Goal: Information Seeking & Learning: Find specific fact

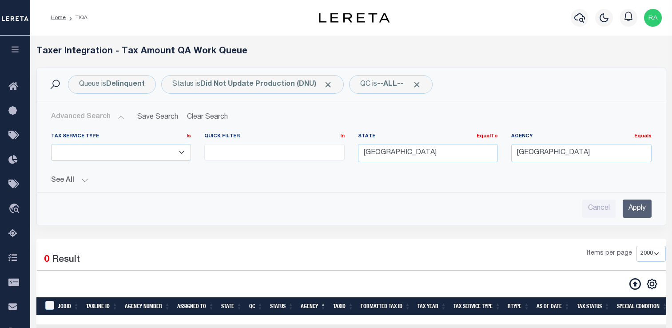
select select
select select "2000"
drag, startPoint x: 590, startPoint y: 156, endPoint x: 543, endPoint y: 149, distance: 47.5
click at [543, 149] on input "[GEOGRAPHIC_DATA]" at bounding box center [581, 153] width 140 height 18
type input "N"
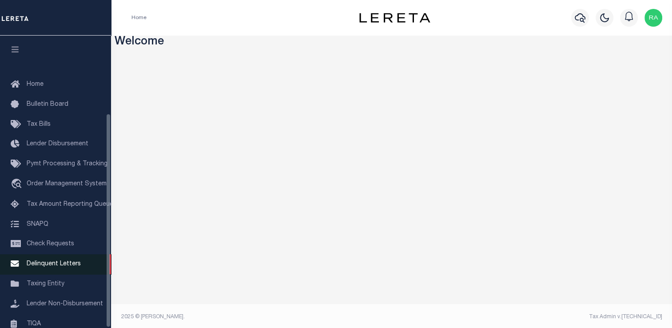
scroll to position [106, 0]
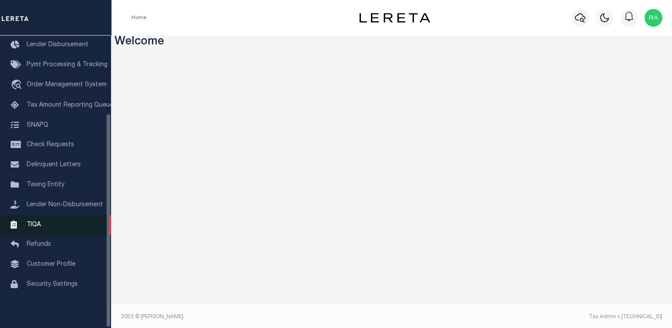
click at [40, 215] on link "TIQA" at bounding box center [55, 225] width 111 height 20
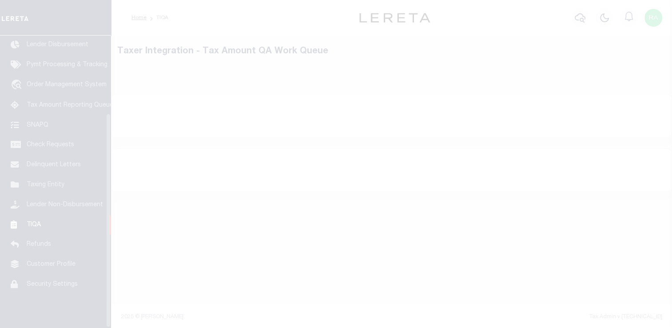
scroll to position [106, 0]
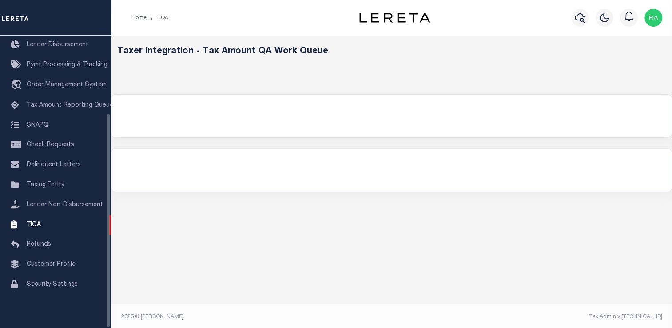
select select "200"
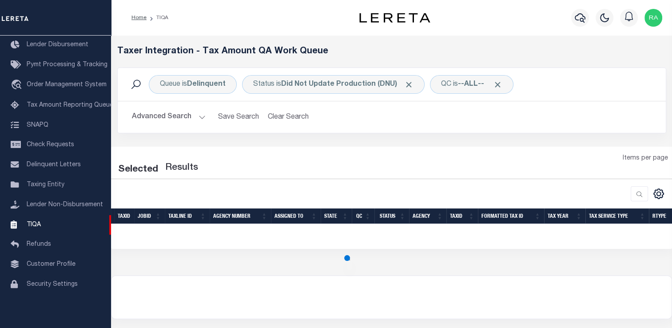
select select "200"
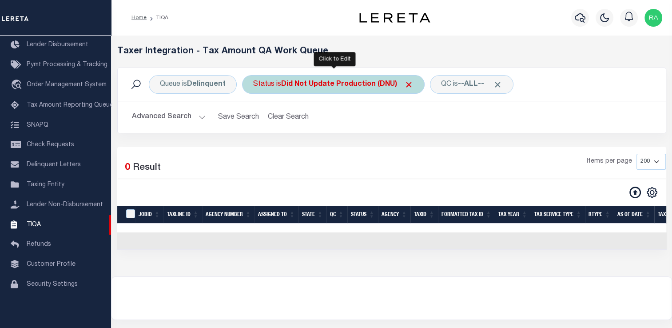
click at [294, 87] on b "Did Not Update Production (DNU)" at bounding box center [347, 84] width 132 height 7
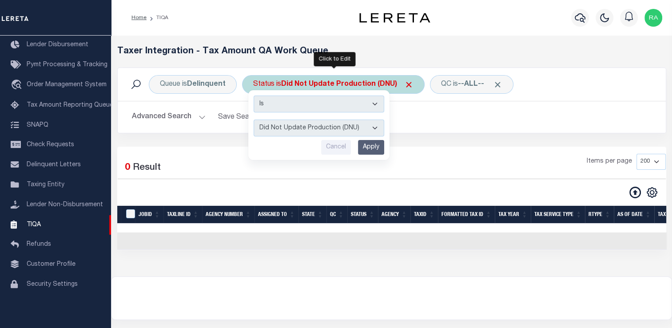
click at [288, 125] on select "AI - Bot Exception (ERR) AI - Bot Running (PLA) AI - Failed QA (FQA) AI - Prep …" at bounding box center [319, 128] width 131 height 17
select select "MZT"
click at [254, 120] on select "AI - Bot Exception (ERR) AI - Bot Running (PLA) AI - Failed QA (FQA) AI - Prep …" at bounding box center [319, 128] width 131 height 17
click at [371, 146] on input "Apply" at bounding box center [371, 147] width 26 height 15
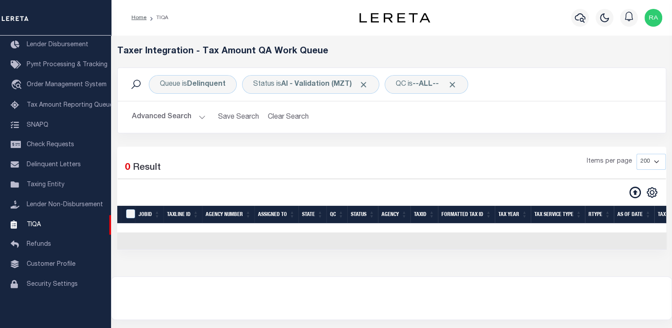
click at [180, 120] on button "Advanced Search" at bounding box center [169, 116] width 74 height 17
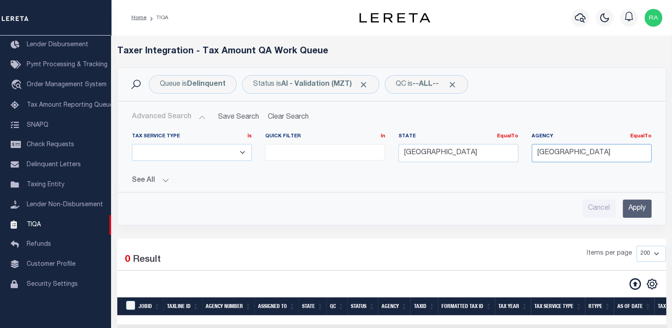
drag, startPoint x: 602, startPoint y: 153, endPoint x: 439, endPoint y: 137, distance: 163.8
click at [439, 137] on div "Tax Service Type Is Is Contains ESCROW NonESCROW Quick Filter In In View Only L…" at bounding box center [391, 151] width 533 height 36
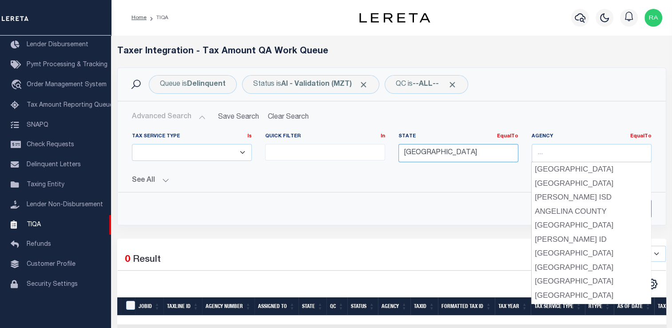
drag, startPoint x: 431, startPoint y: 150, endPoint x: 358, endPoint y: 156, distance: 73.1
click at [358, 156] on div "Tax Service Type Is Is Contains ESCROW NonESCROW Quick Filter In In View Only L…" at bounding box center [391, 151] width 533 height 36
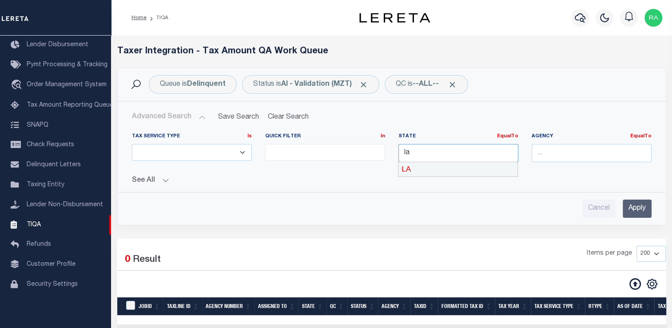
click at [409, 166] on div "LA" at bounding box center [458, 169] width 119 height 14
type input "LA"
click at [632, 205] on input "Apply" at bounding box center [637, 208] width 29 height 18
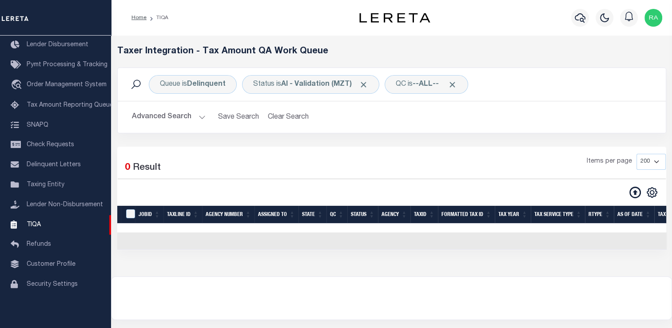
click at [197, 116] on button "Advanced Search" at bounding box center [169, 116] width 74 height 17
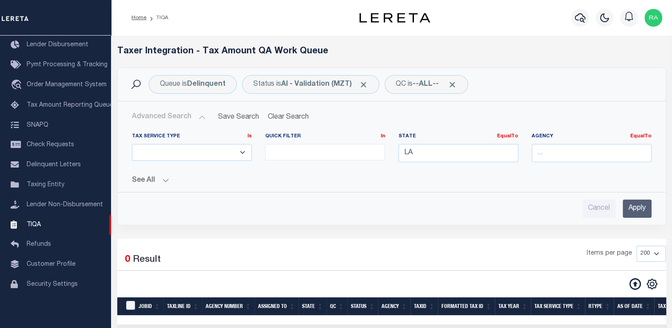
click at [640, 207] on input "Apply" at bounding box center [637, 208] width 29 height 18
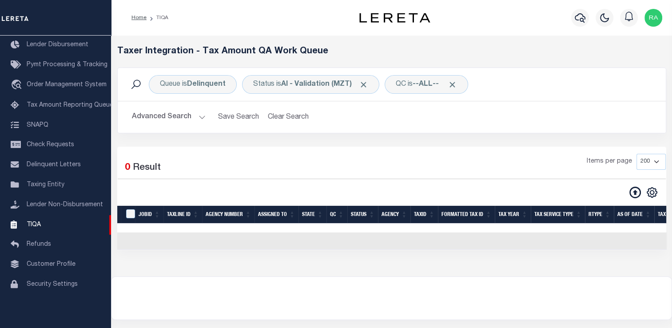
click at [195, 117] on button "Advanced Search" at bounding box center [169, 116] width 74 height 17
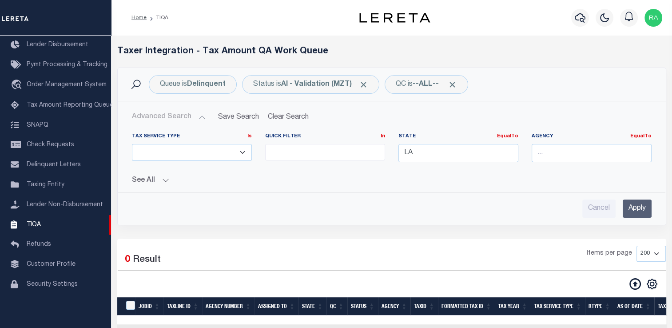
click at [633, 199] on input "Apply" at bounding box center [637, 208] width 29 height 18
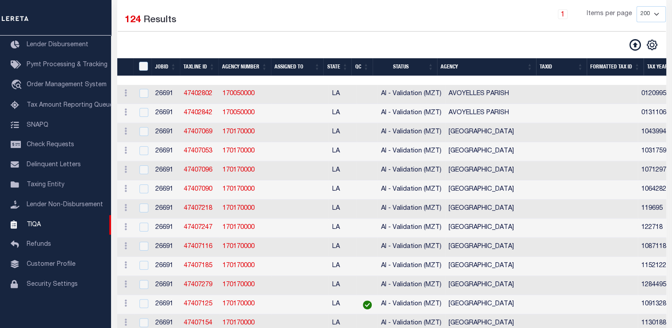
scroll to position [135, 0]
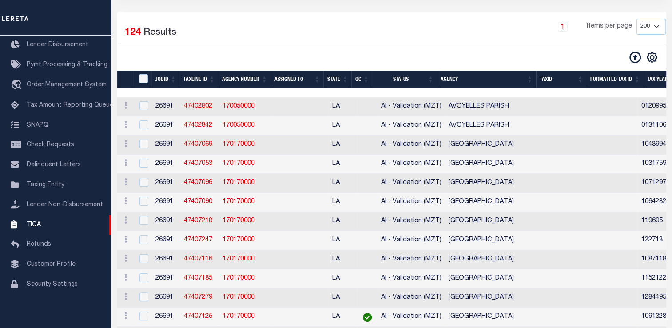
click at [533, 80] on th "Agency" at bounding box center [486, 80] width 99 height 18
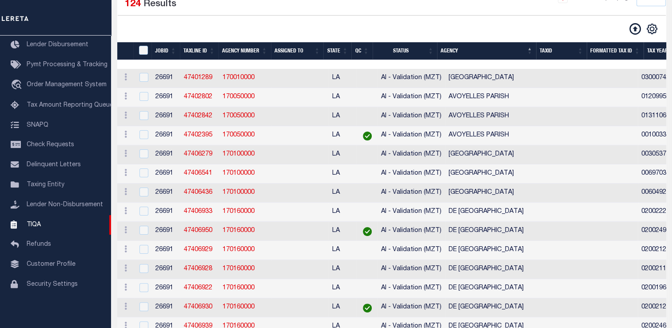
scroll to position [164, 0]
click at [445, 219] on td "DE [GEOGRAPHIC_DATA]" at bounding box center [541, 212] width 193 height 19
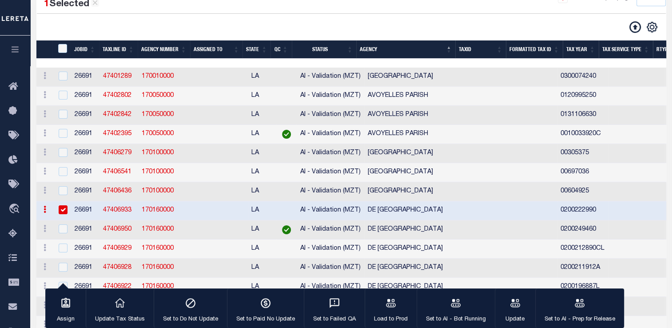
click at [440, 219] on td "DE [GEOGRAPHIC_DATA]" at bounding box center [460, 210] width 193 height 19
checkbox input "false"
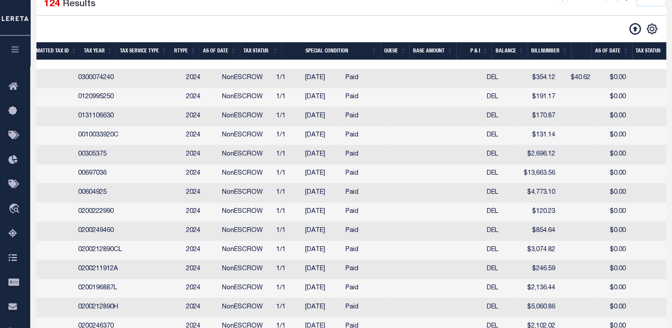
scroll to position [0, 0]
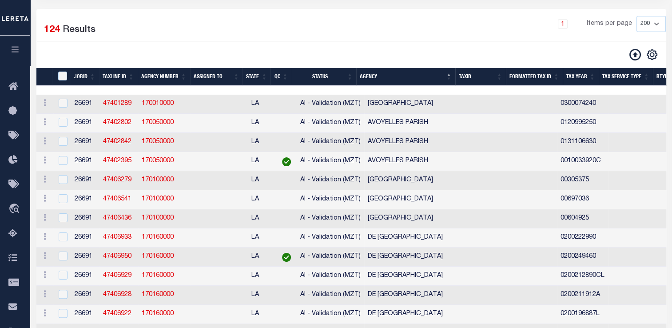
drag, startPoint x: 456, startPoint y: 104, endPoint x: 508, endPoint y: 100, distance: 52.1
copy tr "0300074240"
